Goal: Browse casually: Explore the website without a specific task or goal

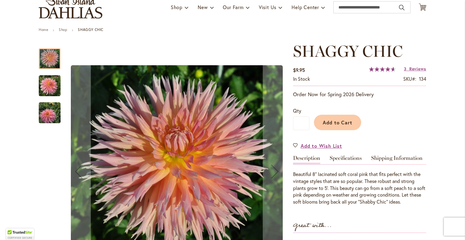
scroll to position [91, 0]
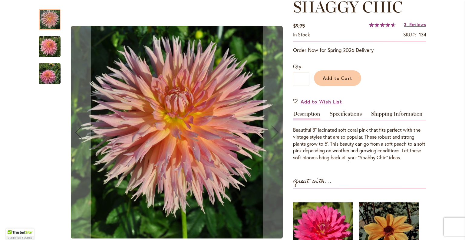
click at [45, 41] on img "SHAGGY CHIC" at bounding box center [50, 47] width 22 height 22
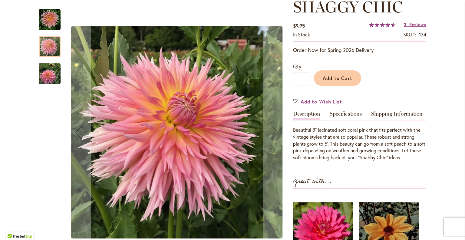
click at [39, 23] on img "SHAGGY CHIC" at bounding box center [50, 20] width 22 height 22
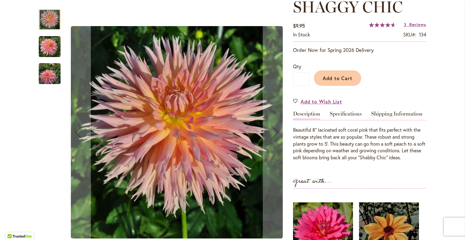
click at [47, 38] on img "SHAGGY CHIC" at bounding box center [50, 47] width 22 height 22
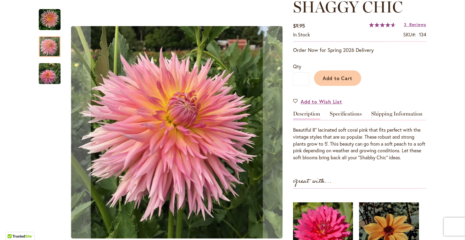
click at [48, 65] on img "SHAGGY CHIC" at bounding box center [50, 74] width 22 height 22
